Goal: Book appointment/travel/reservation

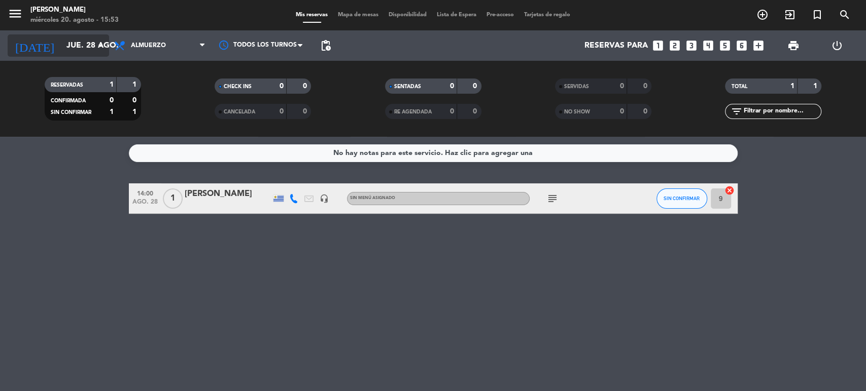
click at [83, 48] on input "jue. 28 ago." at bounding box center [114, 46] width 107 height 20
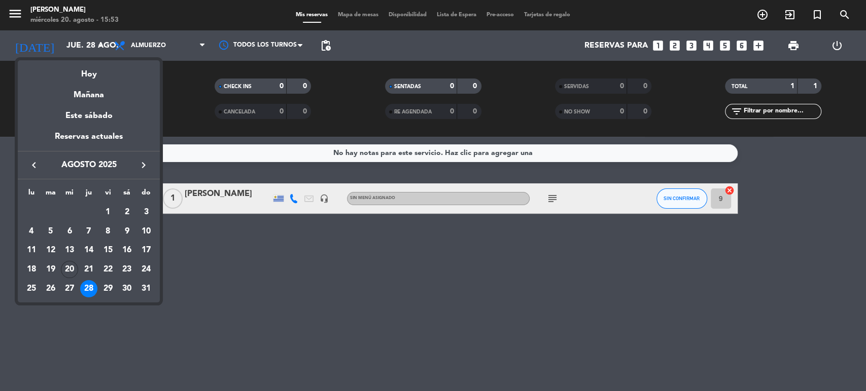
click at [128, 269] on div "23" at bounding box center [126, 269] width 17 height 17
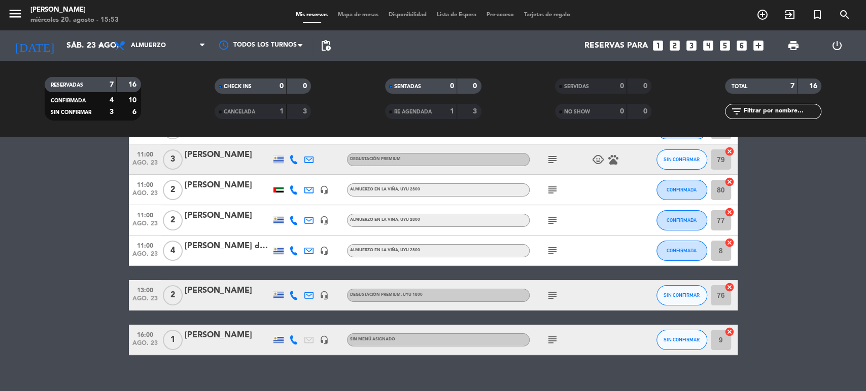
scroll to position [84, 0]
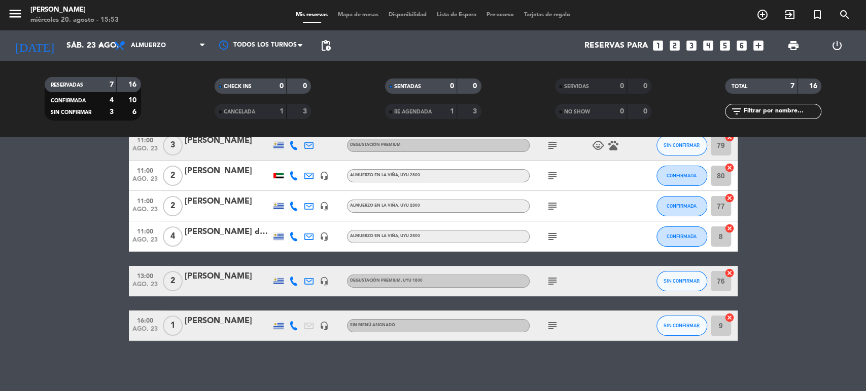
click at [545, 326] on span "subject" at bounding box center [552, 326] width 15 height 12
click at [549, 325] on icon "subject" at bounding box center [552, 326] width 12 height 12
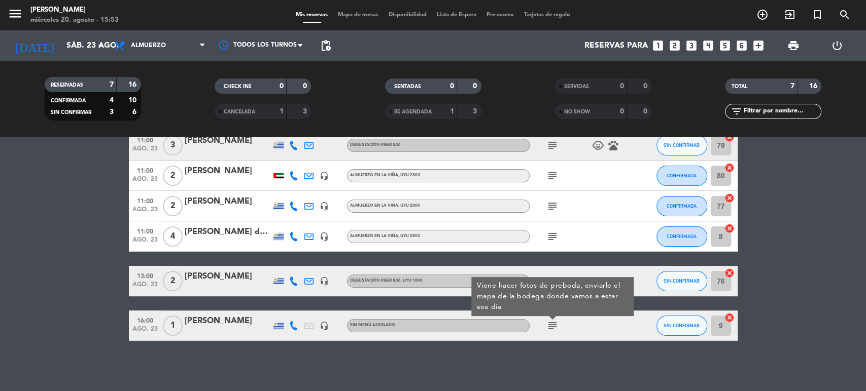
click at [546, 331] on icon "subject" at bounding box center [552, 326] width 12 height 12
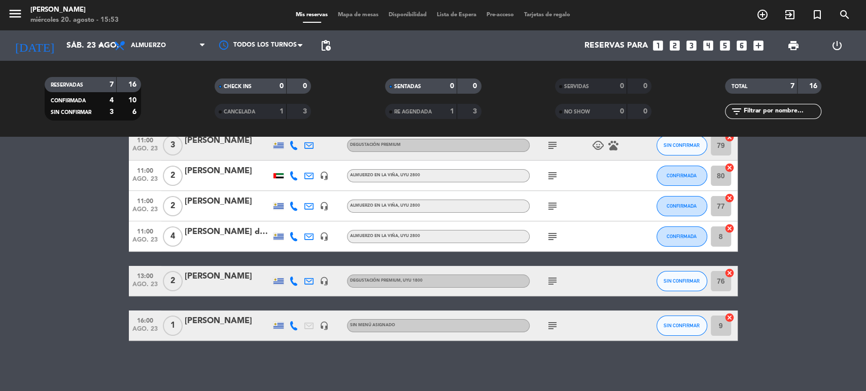
click at [556, 281] on icon "subject" at bounding box center [552, 281] width 12 height 12
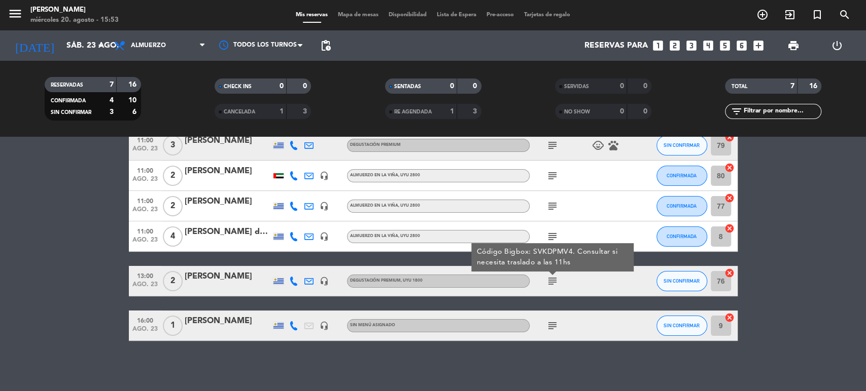
click at [556, 281] on icon "subject" at bounding box center [552, 281] width 12 height 12
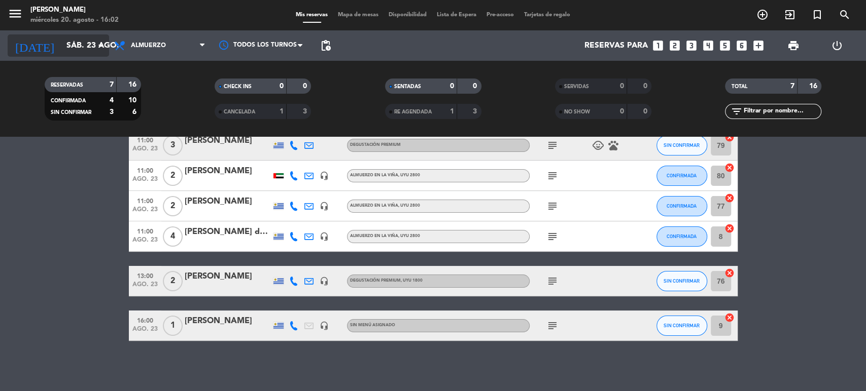
click at [101, 45] on icon "arrow_drop_down" at bounding box center [100, 46] width 12 height 12
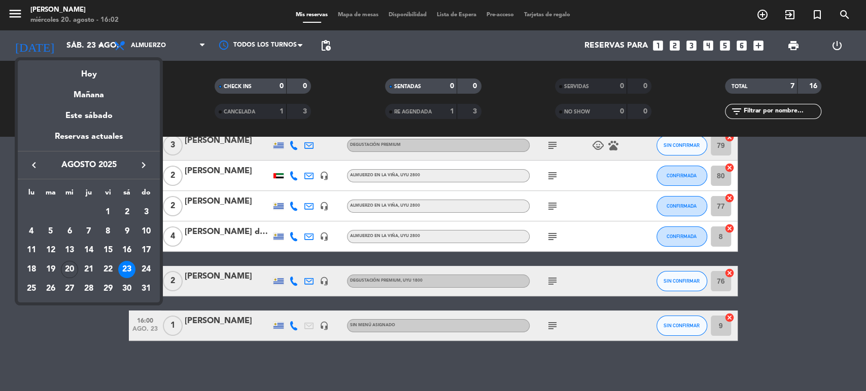
click at [146, 164] on icon "keyboard_arrow_right" at bounding box center [143, 165] width 12 height 12
click at [146, 168] on icon "keyboard_arrow_right" at bounding box center [143, 165] width 12 height 12
click at [109, 289] on div "28" at bounding box center [107, 288] width 17 height 17
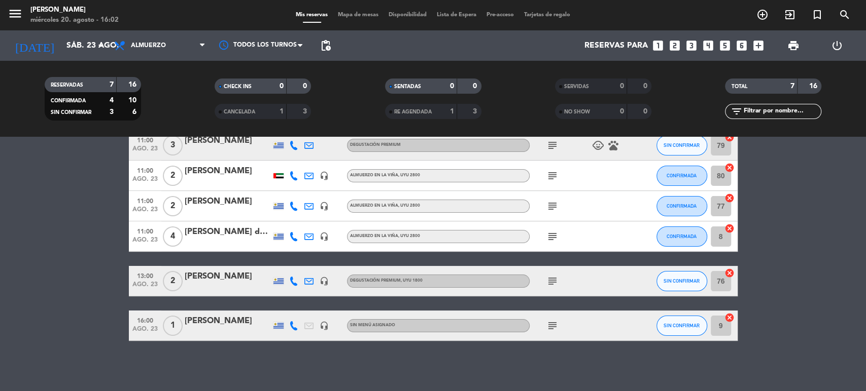
type input "[DATE]"
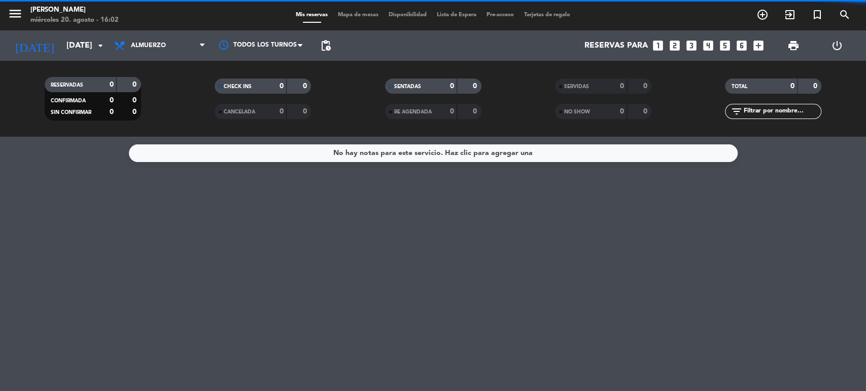
scroll to position [0, 0]
